Goal: Information Seeking & Learning: Learn about a topic

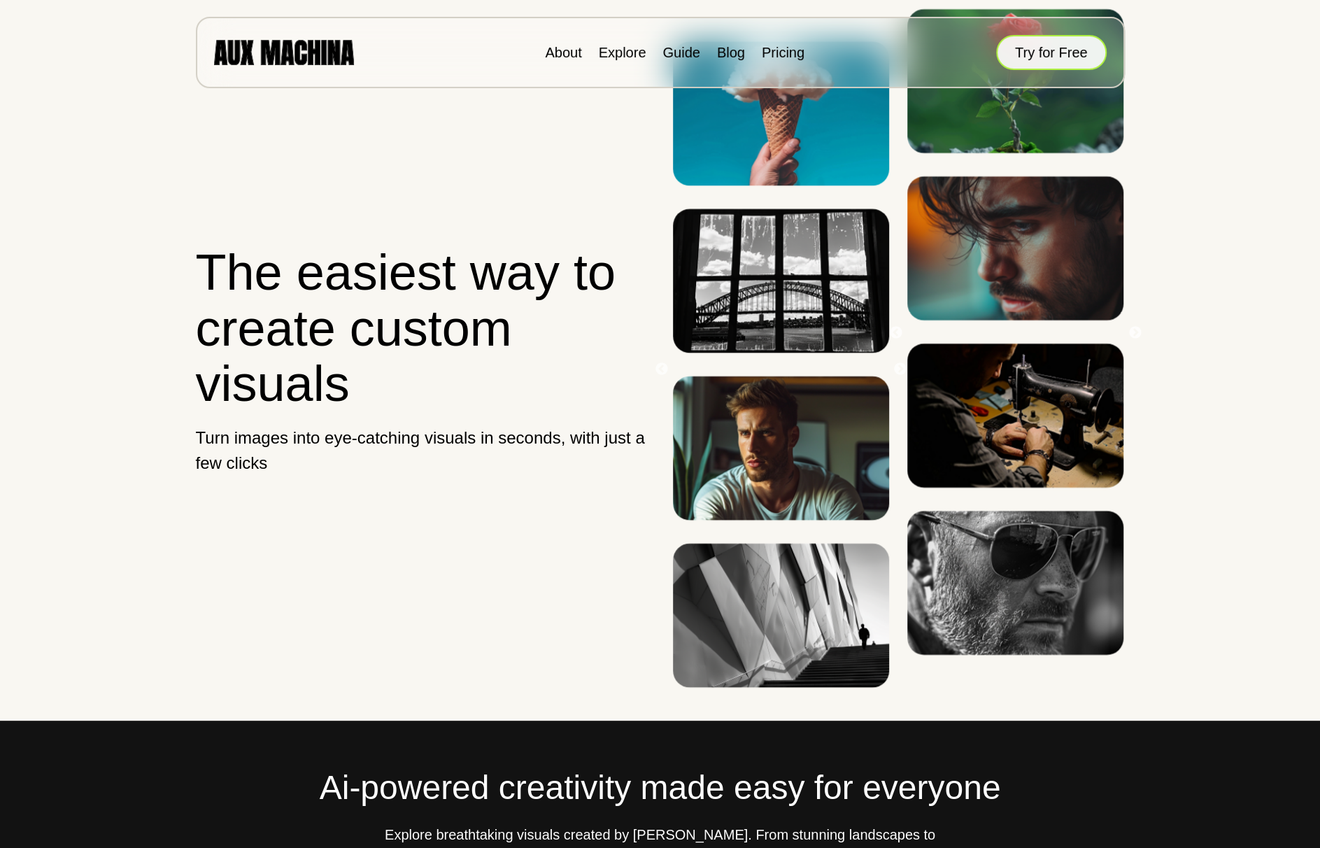
click at [1039, 51] on button "Try for Free" at bounding box center [1051, 52] width 111 height 35
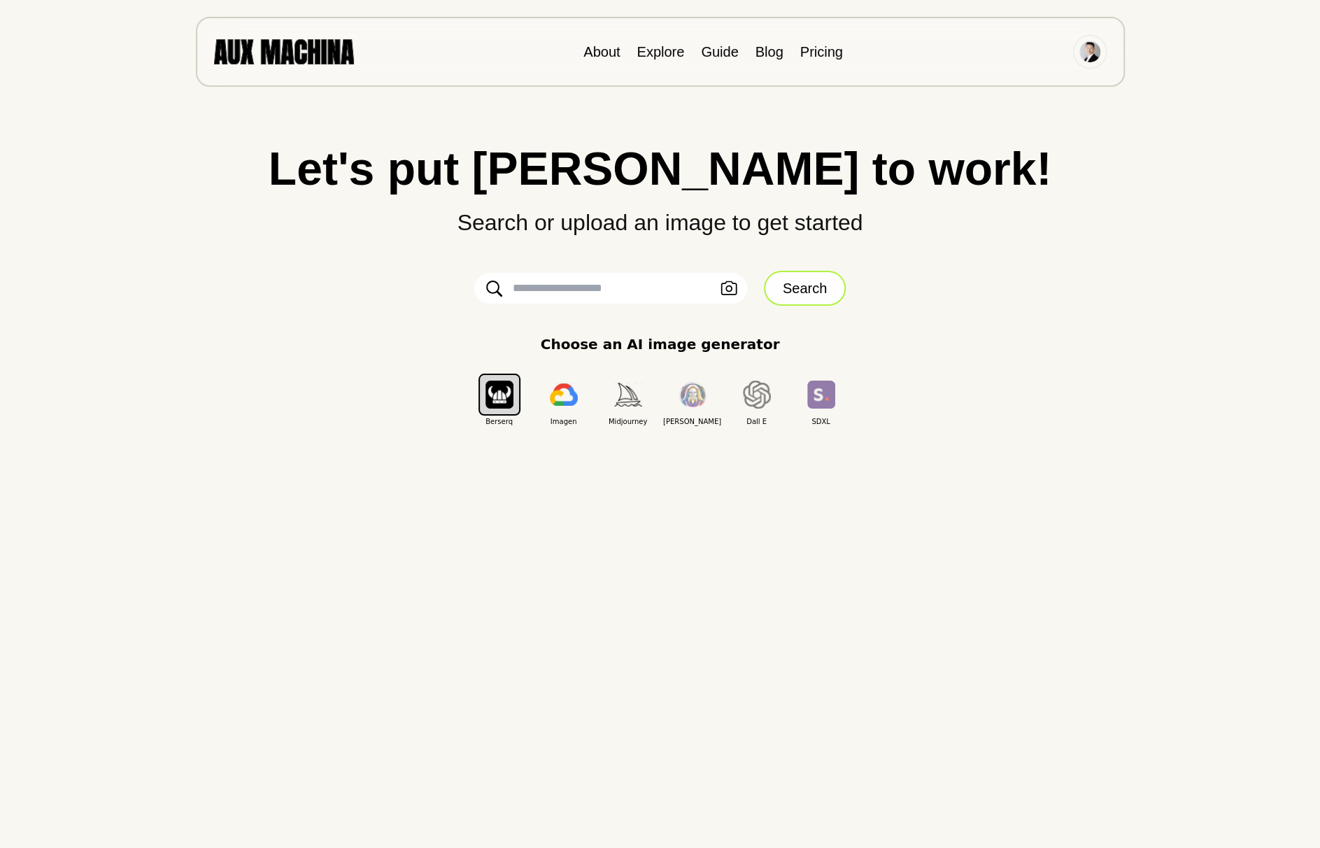
click at [829, 289] on button "Search" at bounding box center [805, 288] width 82 height 35
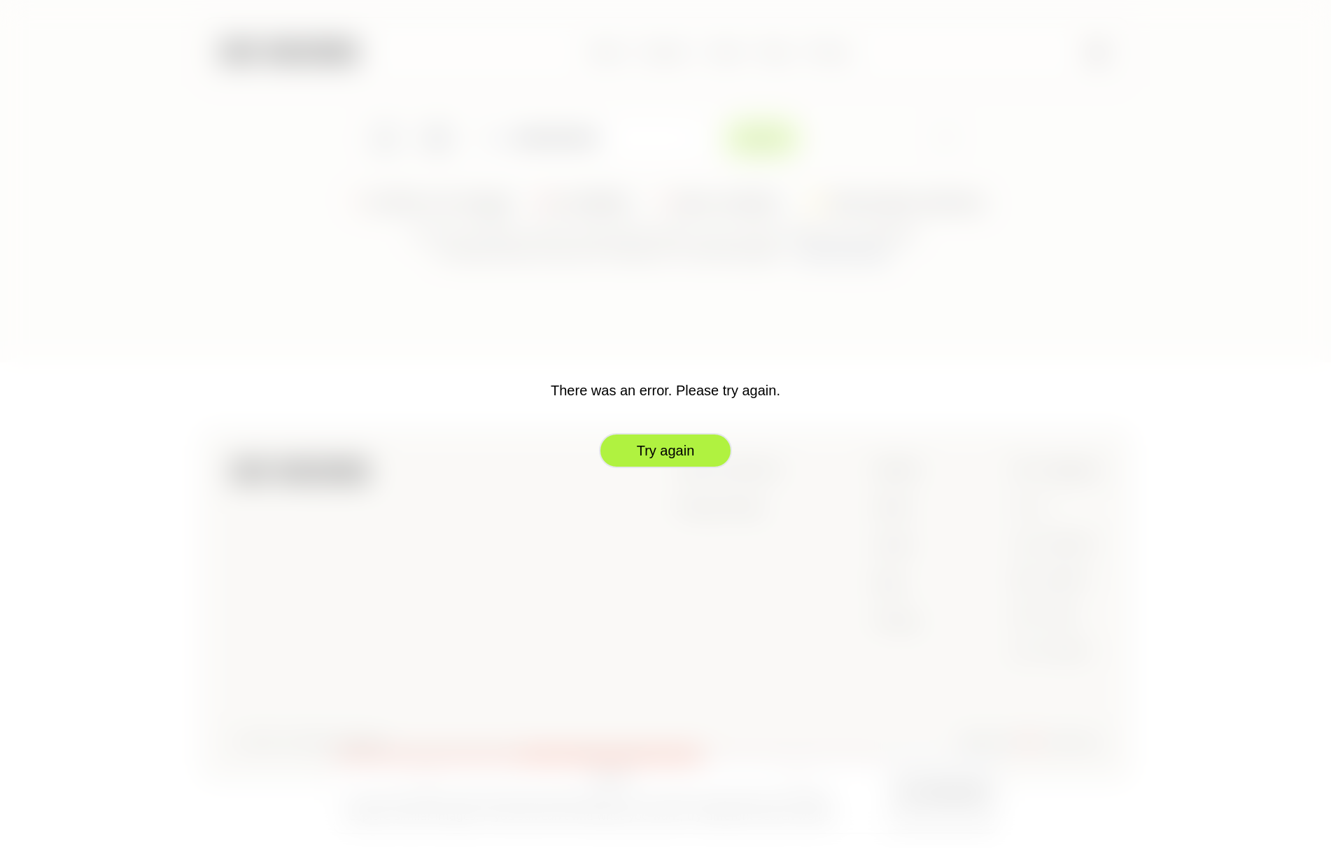
click at [677, 447] on button "Try again" at bounding box center [665, 450] width 133 height 35
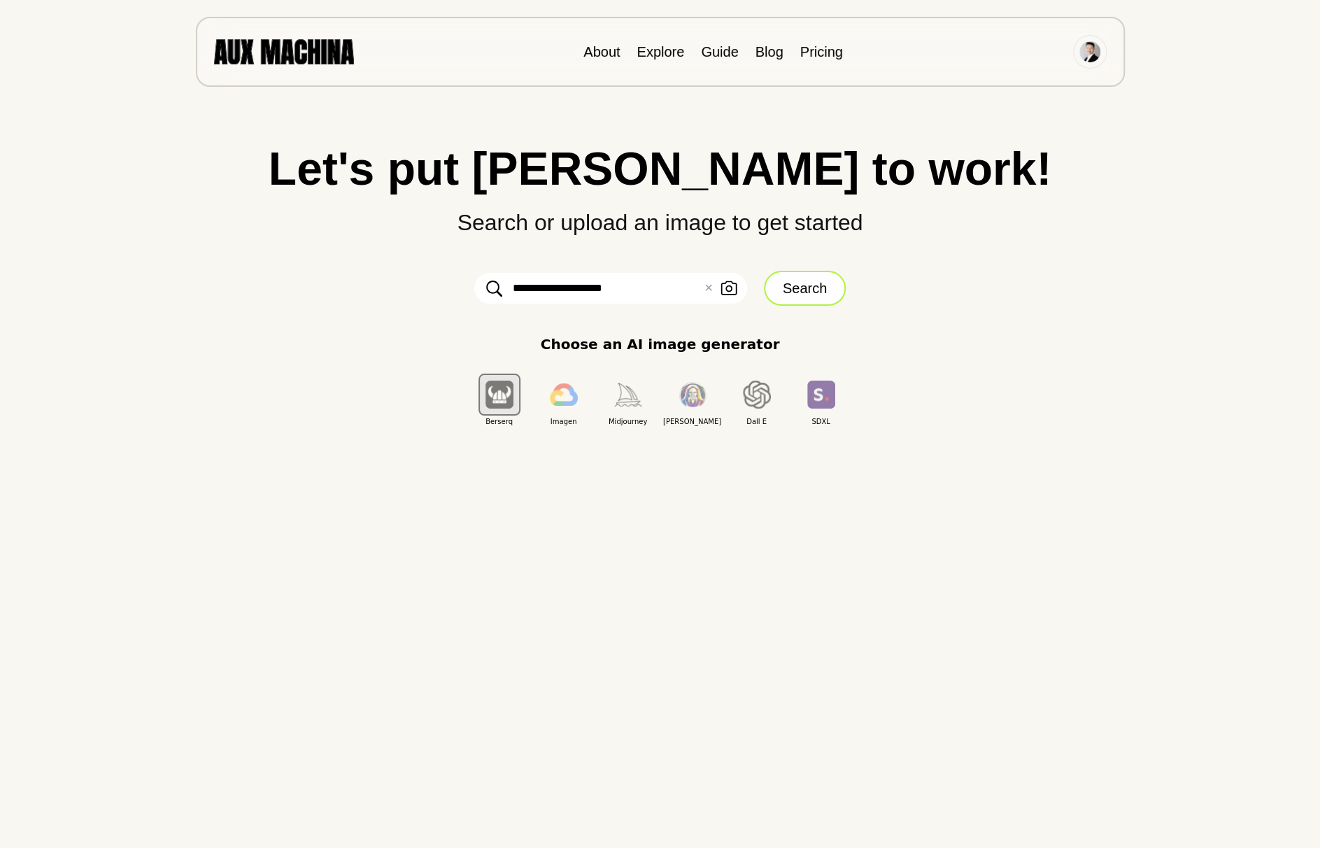
click at [787, 292] on button "Search" at bounding box center [805, 288] width 82 height 35
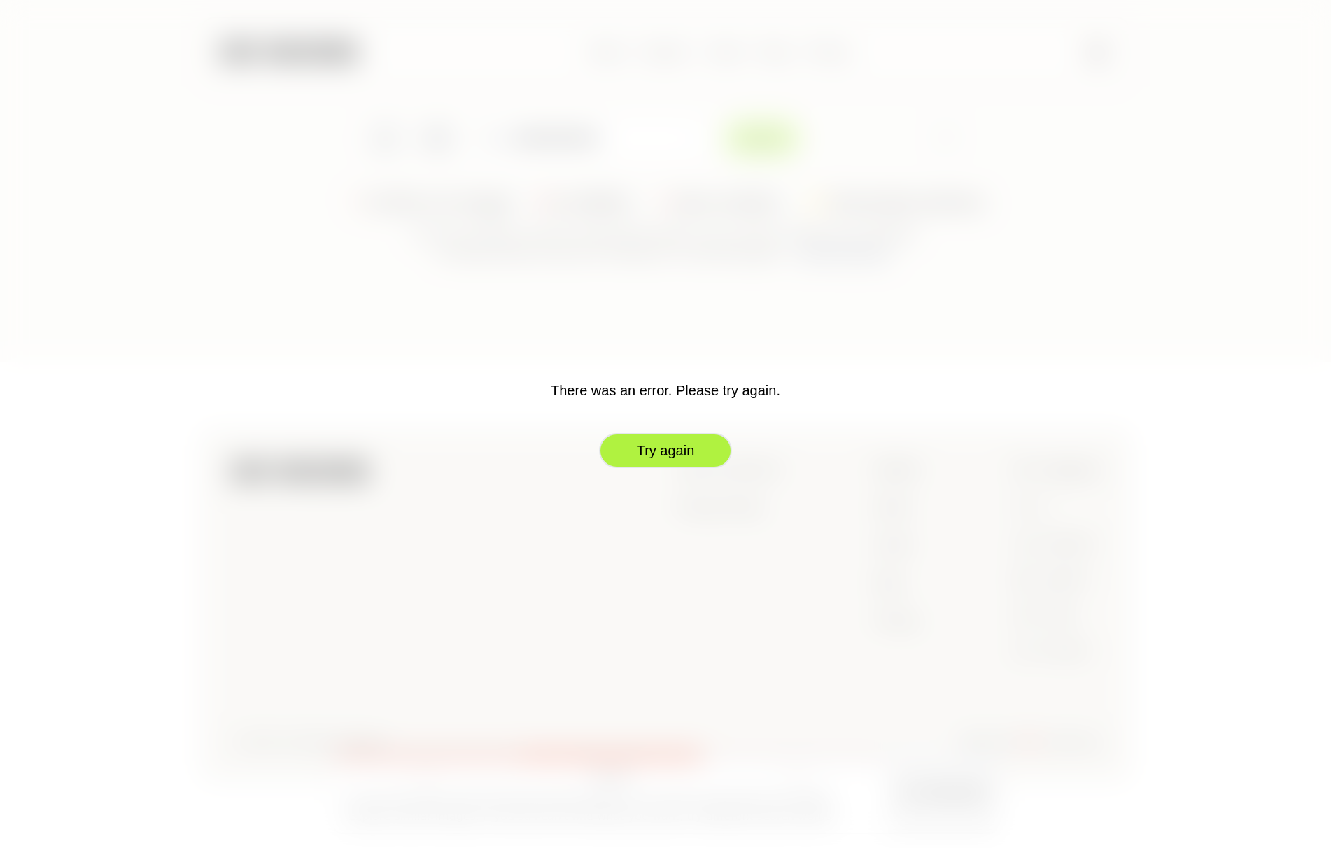
click at [704, 461] on button "Try again" at bounding box center [665, 450] width 133 height 35
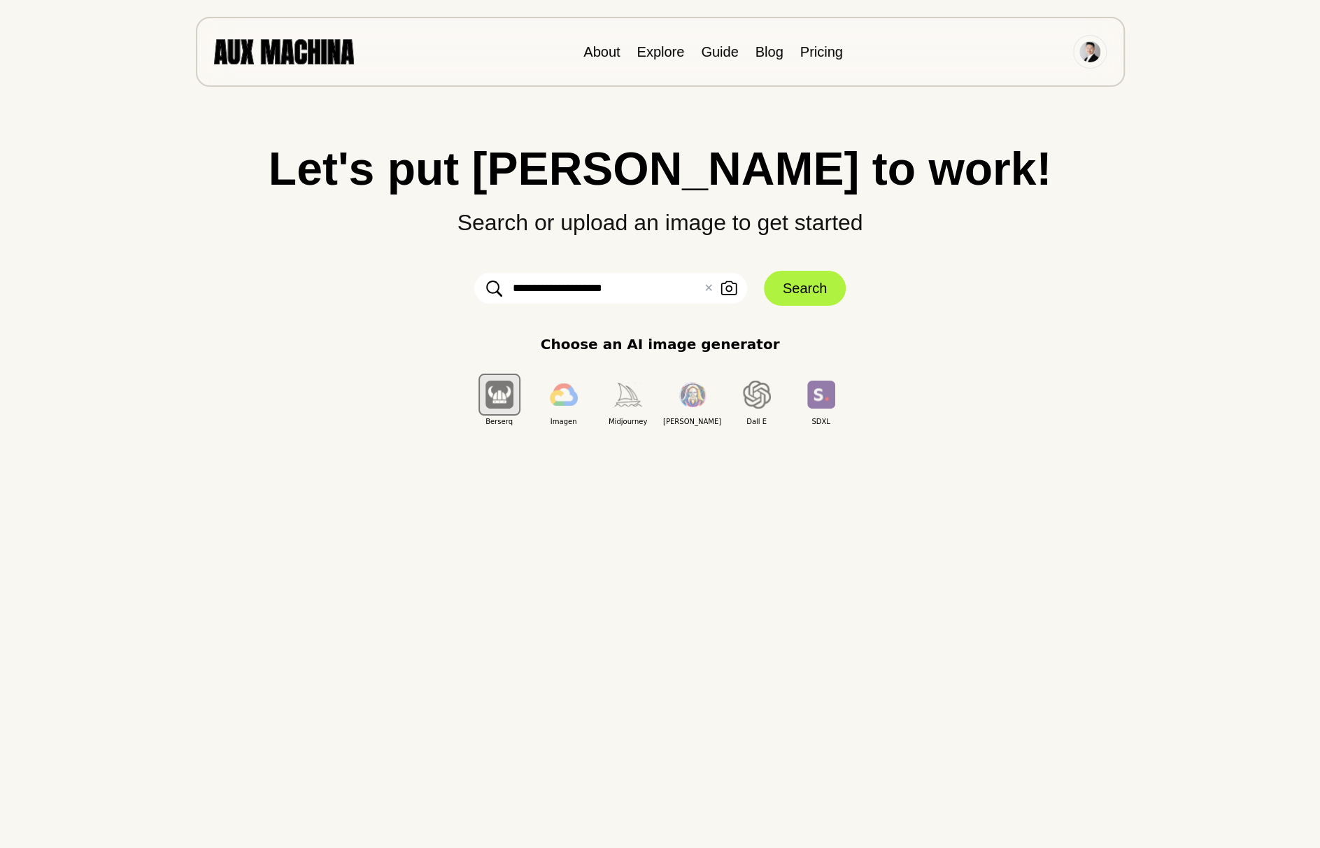
click at [706, 290] on button "✕ Clear" at bounding box center [708, 288] width 9 height 17
click at [798, 295] on button "Search" at bounding box center [805, 288] width 82 height 35
click at [293, 52] on img at bounding box center [284, 51] width 140 height 24
click at [297, 61] on img at bounding box center [284, 51] width 140 height 24
click at [279, 38] on div "About Explore Guide Blog Pricing" at bounding box center [660, 52] width 929 height 70
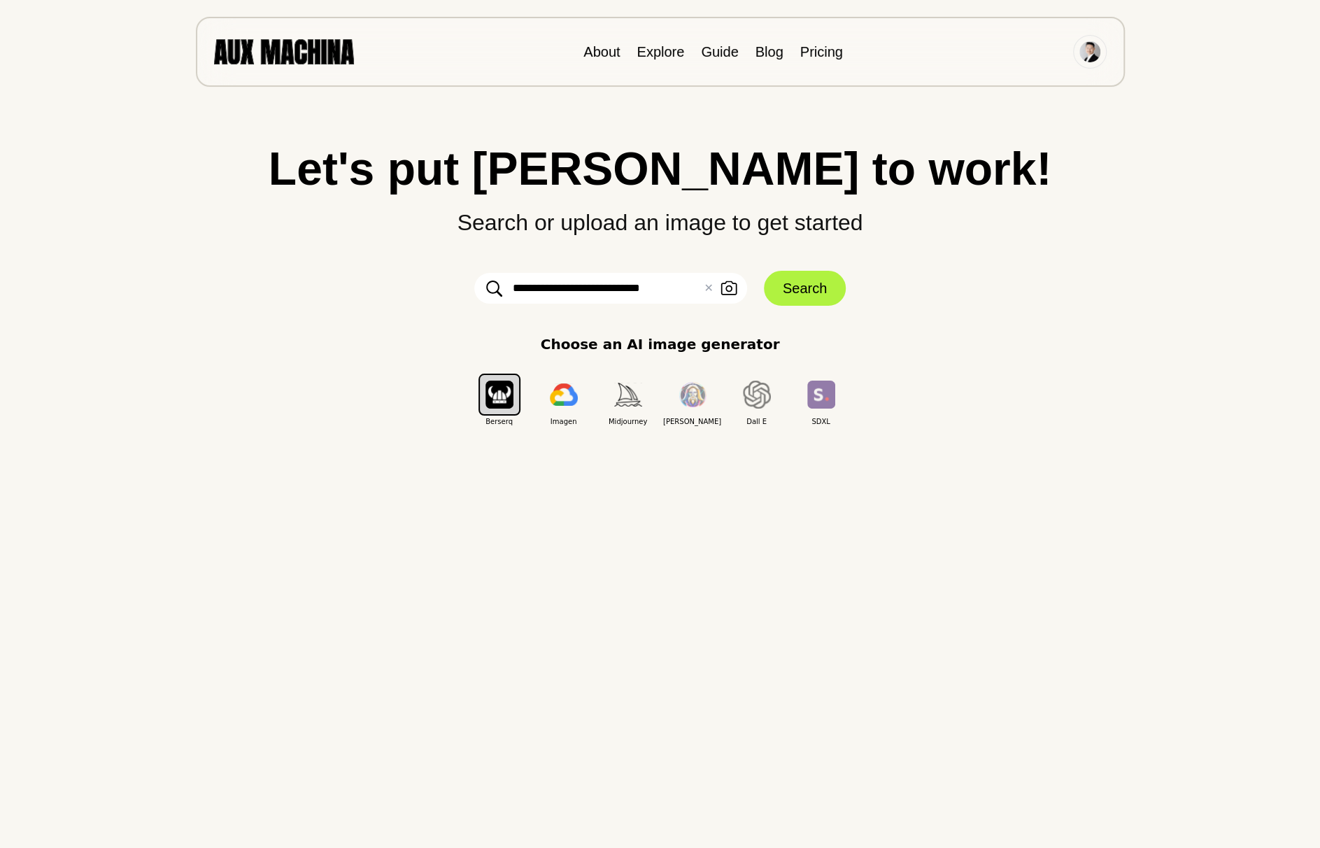
click at [305, 54] on img at bounding box center [284, 51] width 140 height 24
click at [619, 51] on link "About" at bounding box center [602, 51] width 36 height 15
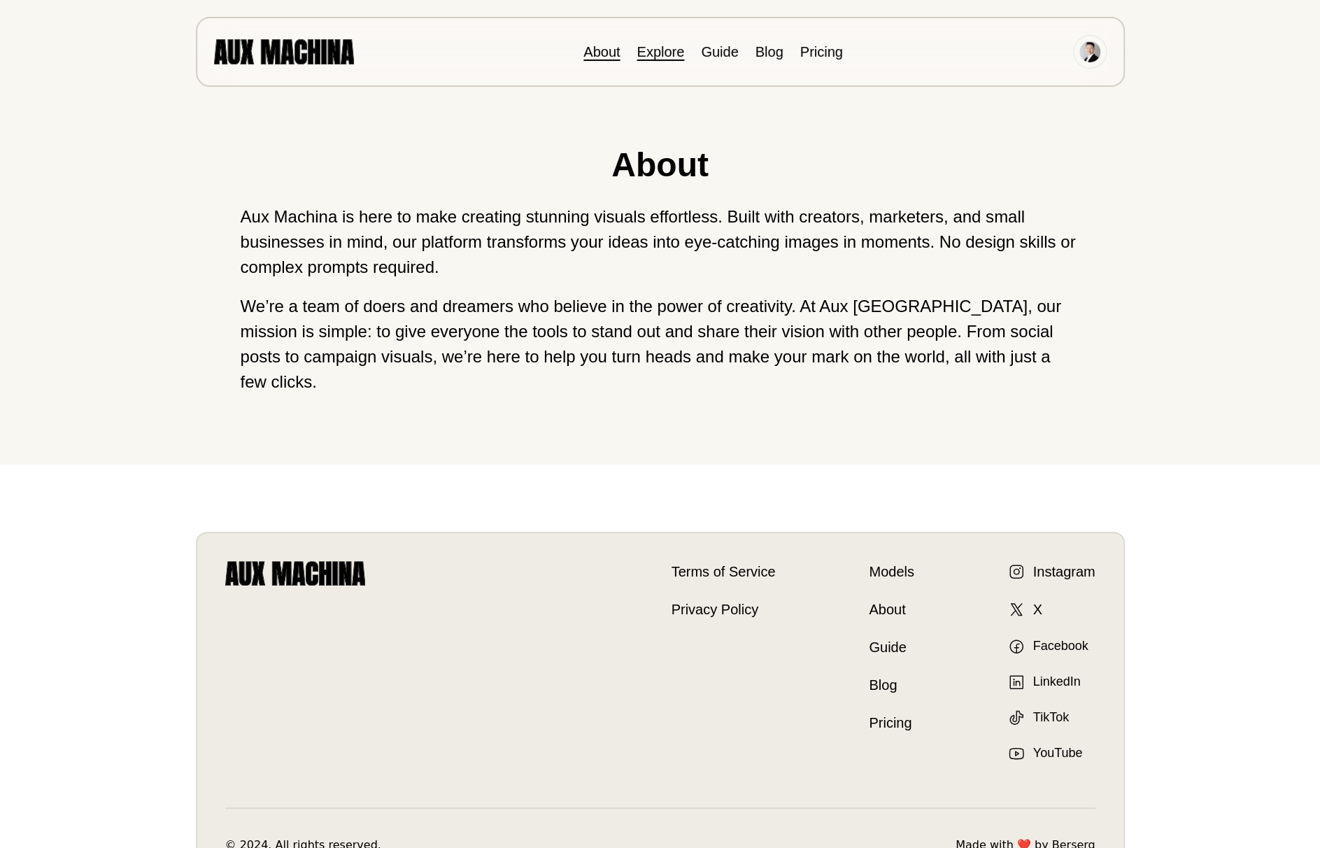
click at [674, 50] on link "Explore" at bounding box center [661, 51] width 48 height 15
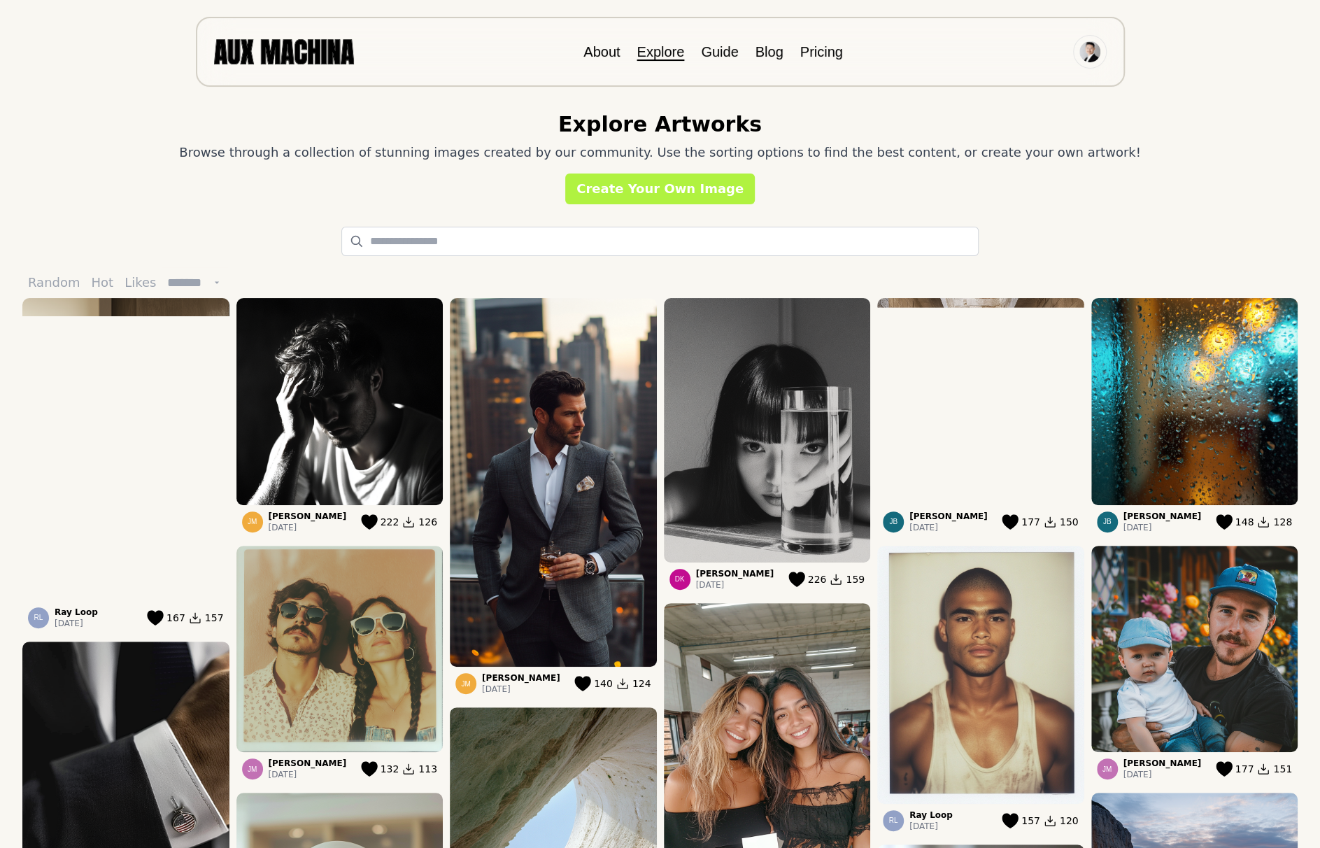
click at [316, 54] on img at bounding box center [284, 51] width 140 height 24
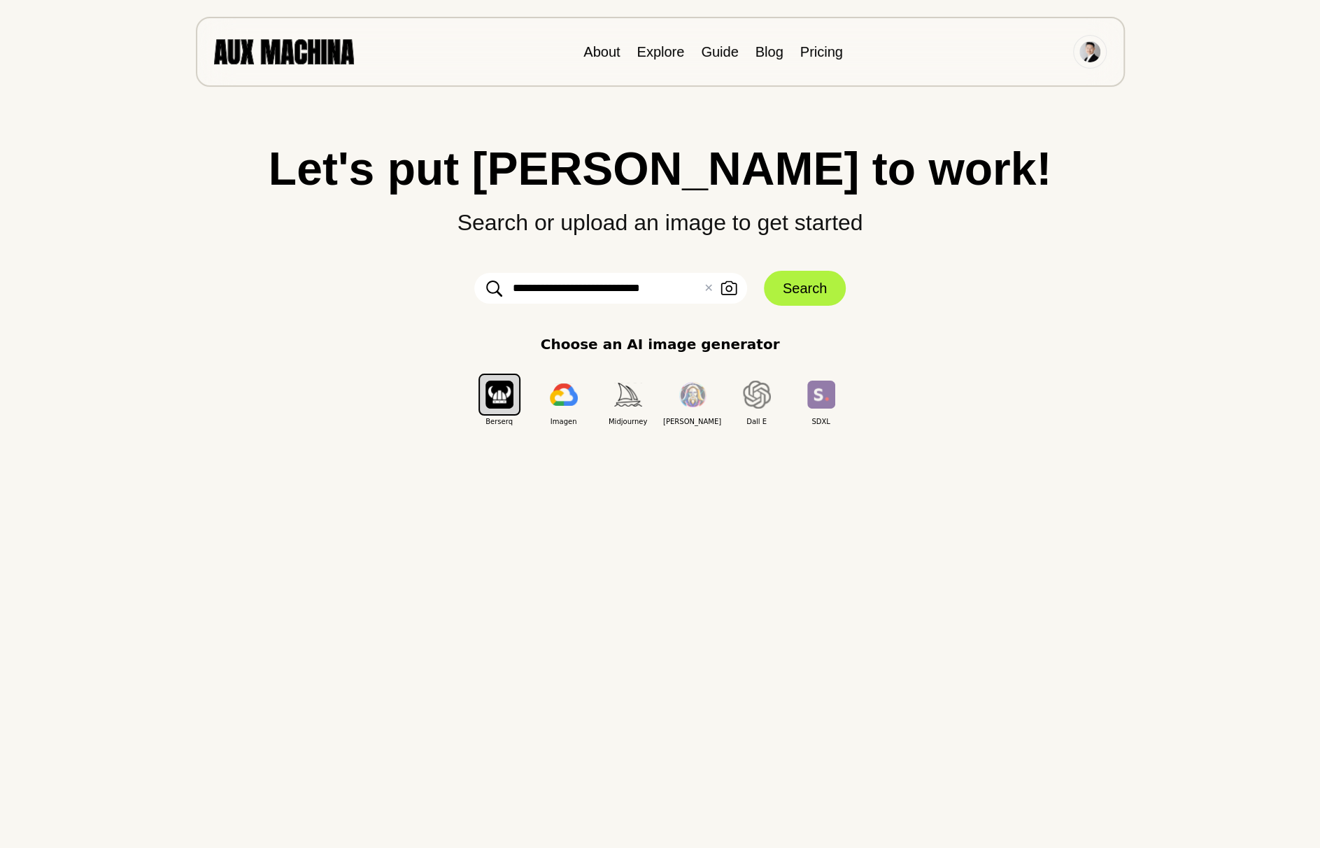
drag, startPoint x: 704, startPoint y: 286, endPoint x: 704, endPoint y: 327, distance: 40.6
click at [704, 327] on div "**********" at bounding box center [660, 286] width 1264 height 281
click at [798, 288] on button "Search" at bounding box center [805, 288] width 82 height 35
